Goal: Task Accomplishment & Management: Manage account settings

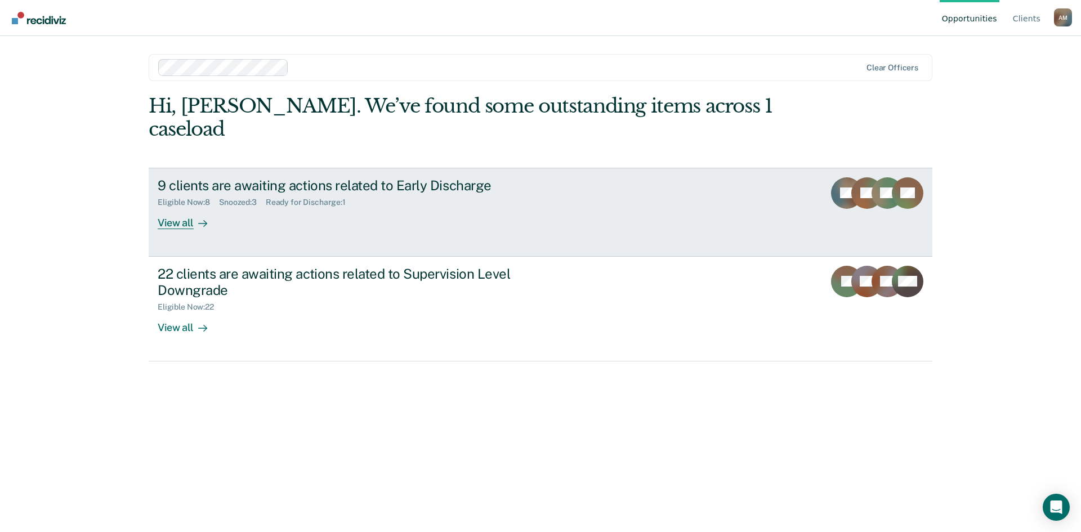
click at [311, 188] on div "9 clients are awaiting actions related to Early Discharge Eligible Now : 8 Snoo…" at bounding box center [369, 203] width 422 height 52
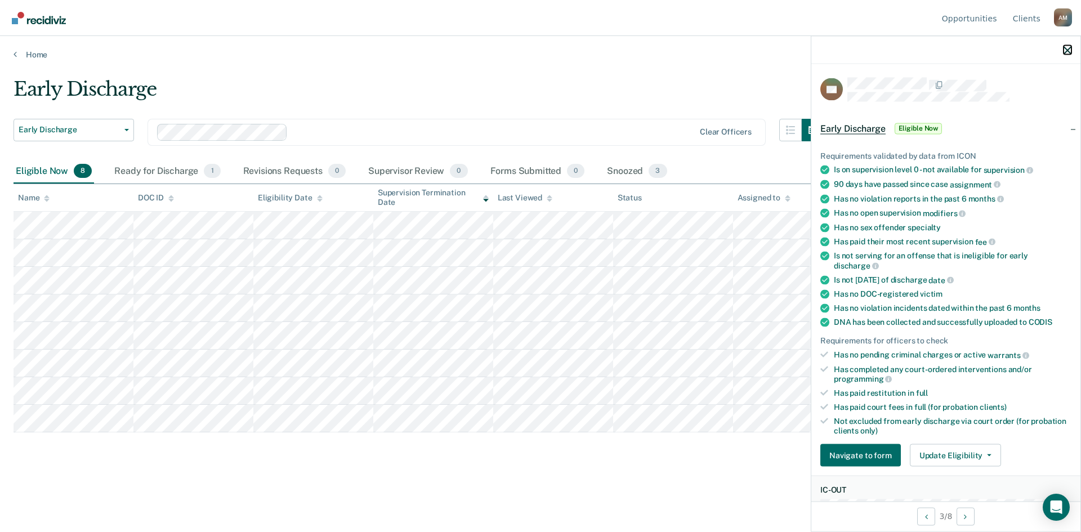
click at [1067, 46] on button "button" at bounding box center [1068, 50] width 8 height 10
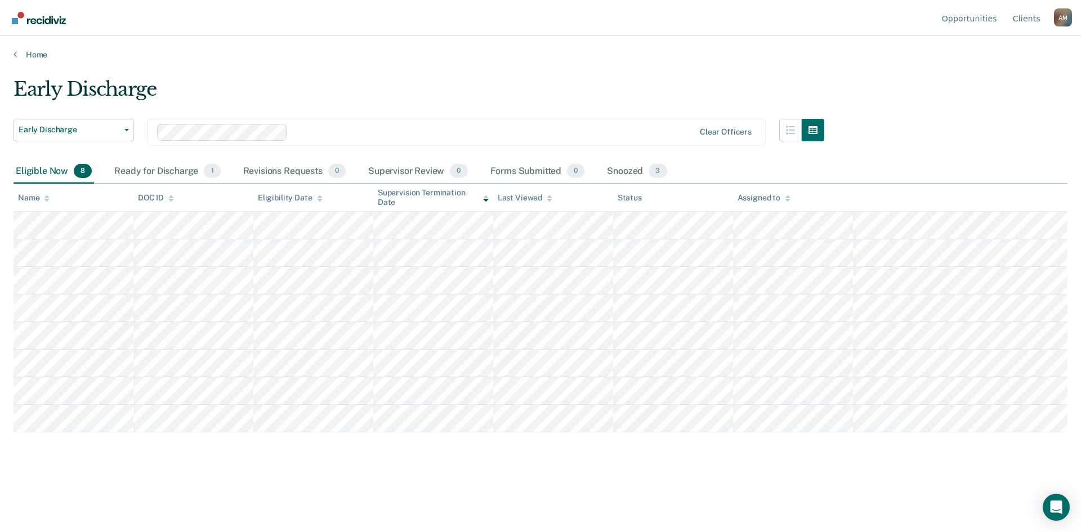
click at [443, 60] on main "Early Discharge Early Discharge Early Discharge Supervision Level Downgrade Cle…" at bounding box center [540, 294] width 1081 height 469
